Goal: Book appointment/travel/reservation

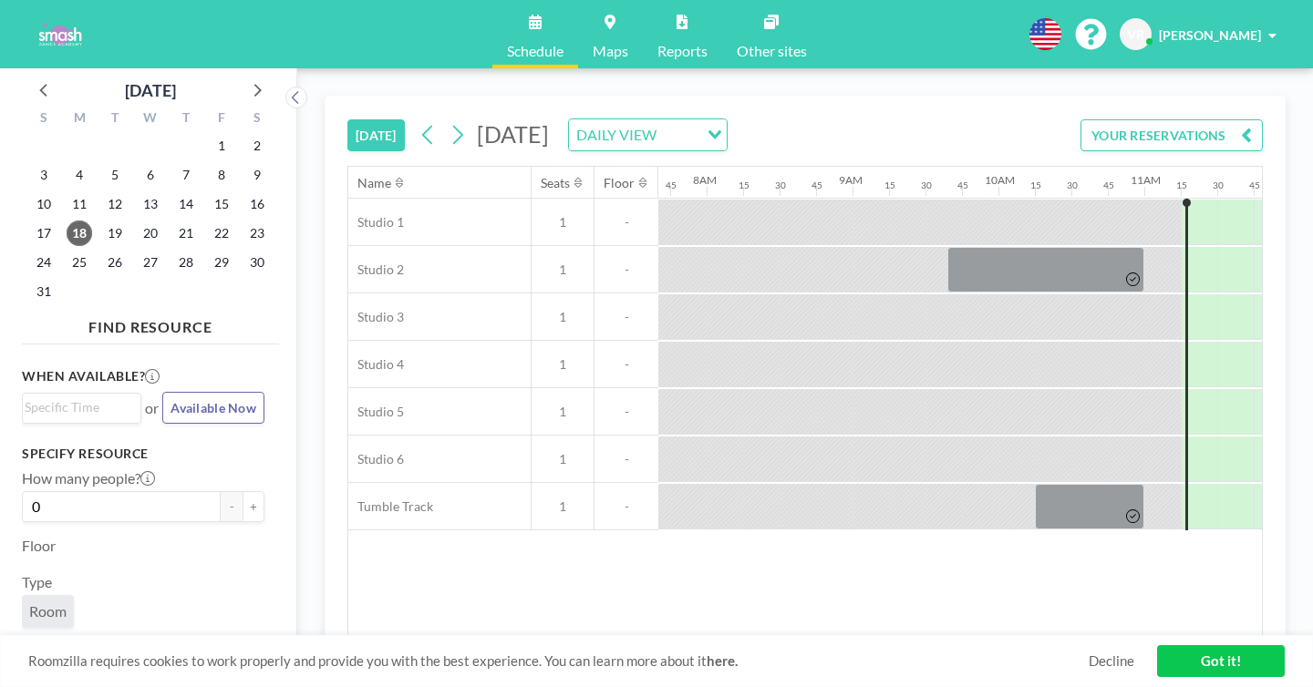
scroll to position [0, 1303]
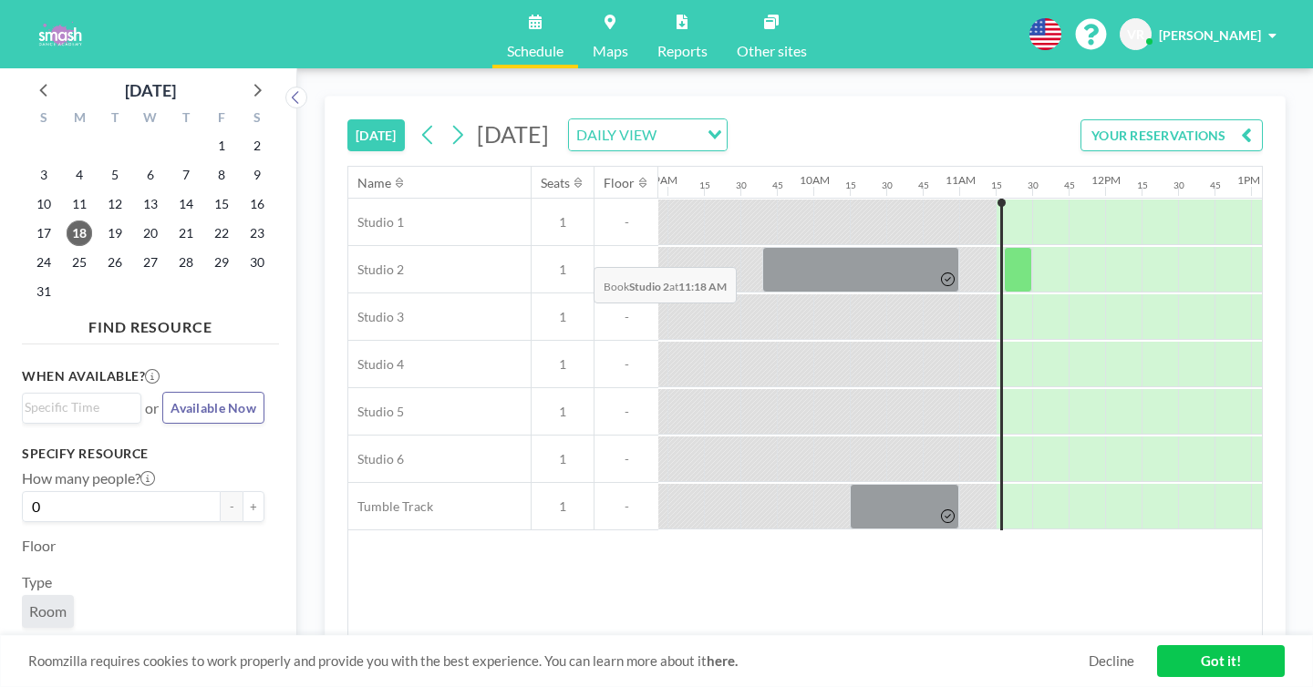
click at [1004, 247] on div at bounding box center [1018, 270] width 28 height 46
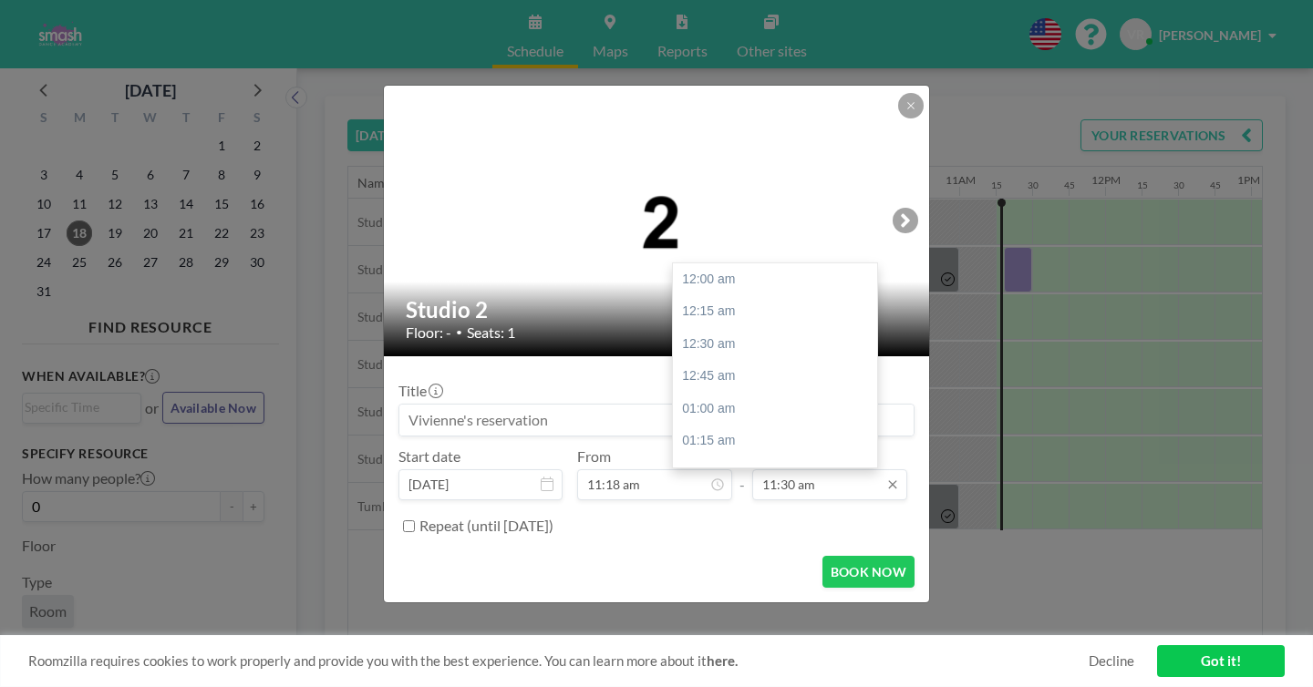
scroll to position [1338, 0]
click at [780, 469] on input "11:30 am" at bounding box center [829, 484] width 155 height 31
click at [722, 547] on div "12:30 pm" at bounding box center [775, 563] width 204 height 33
type input "12:30 pm"
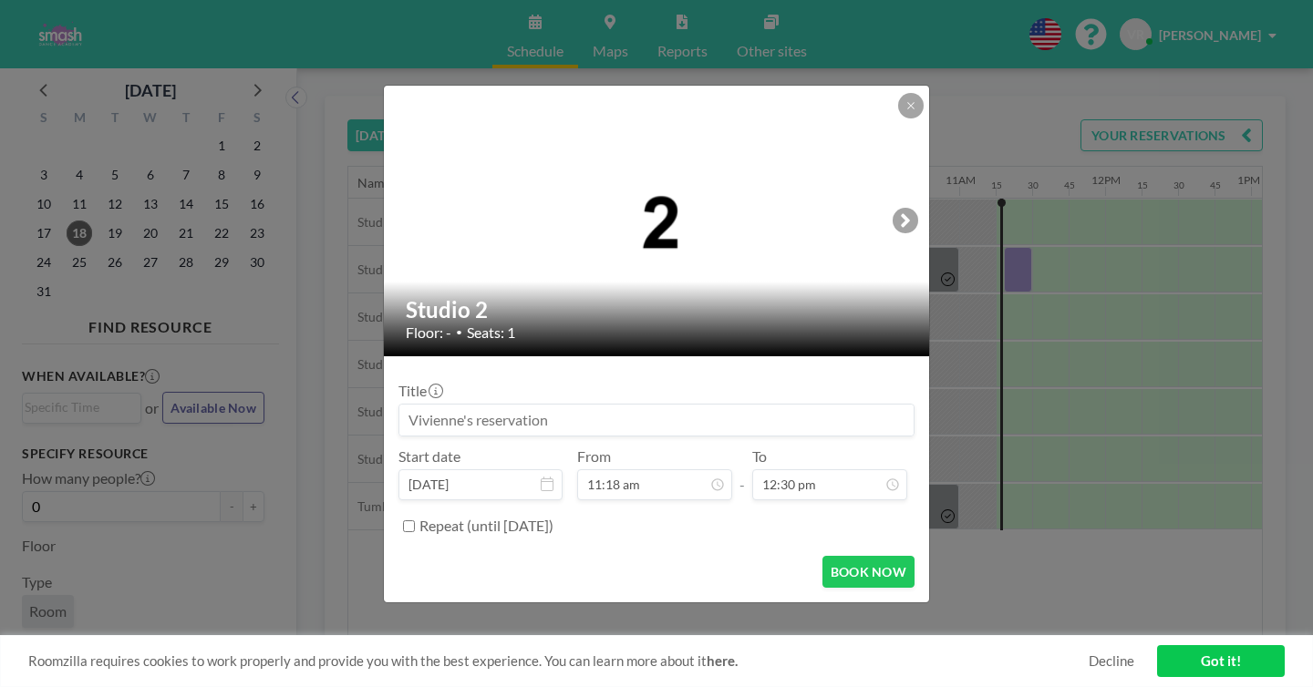
click at [563, 409] on input at bounding box center [656, 420] width 514 height 31
click at [508, 405] on input at bounding box center [656, 420] width 514 height 31
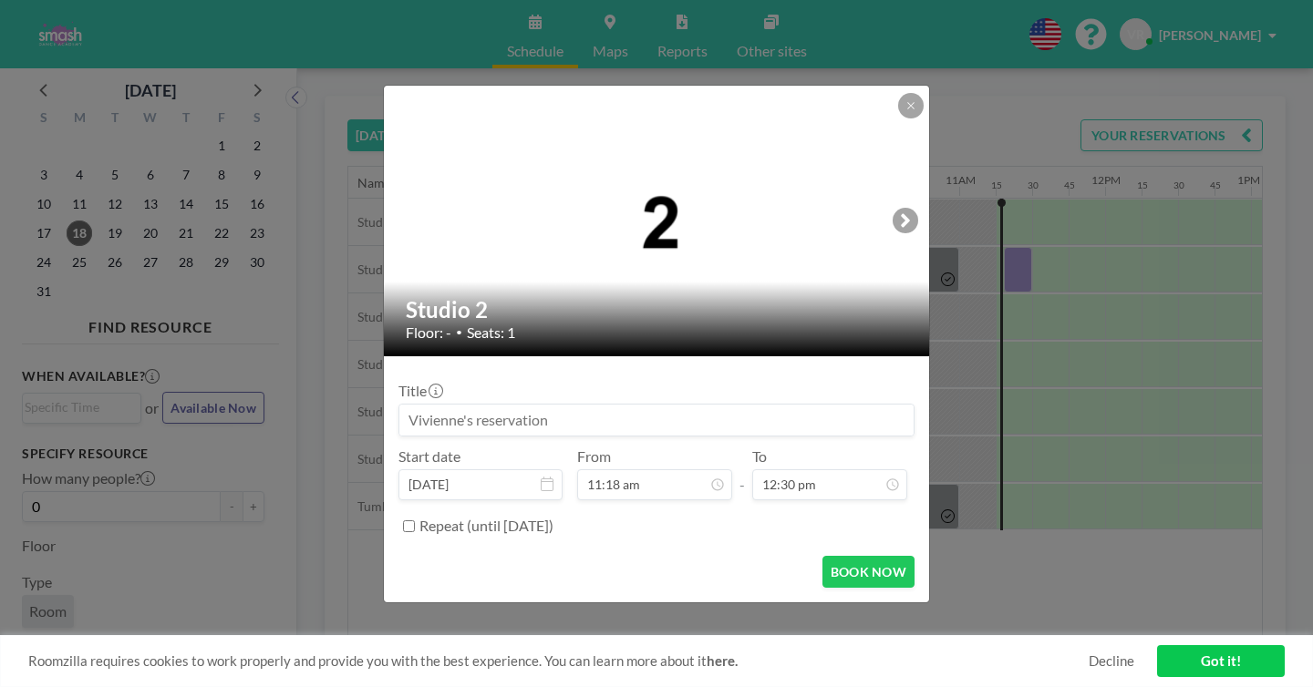
click at [508, 405] on input at bounding box center [656, 420] width 514 height 31
type input "C"
type input "Vivienne - Choreography for Nutcracker"
click at [824, 556] on button "BOOK NOW" at bounding box center [868, 572] width 92 height 32
